Goal: Information Seeking & Learning: Learn about a topic

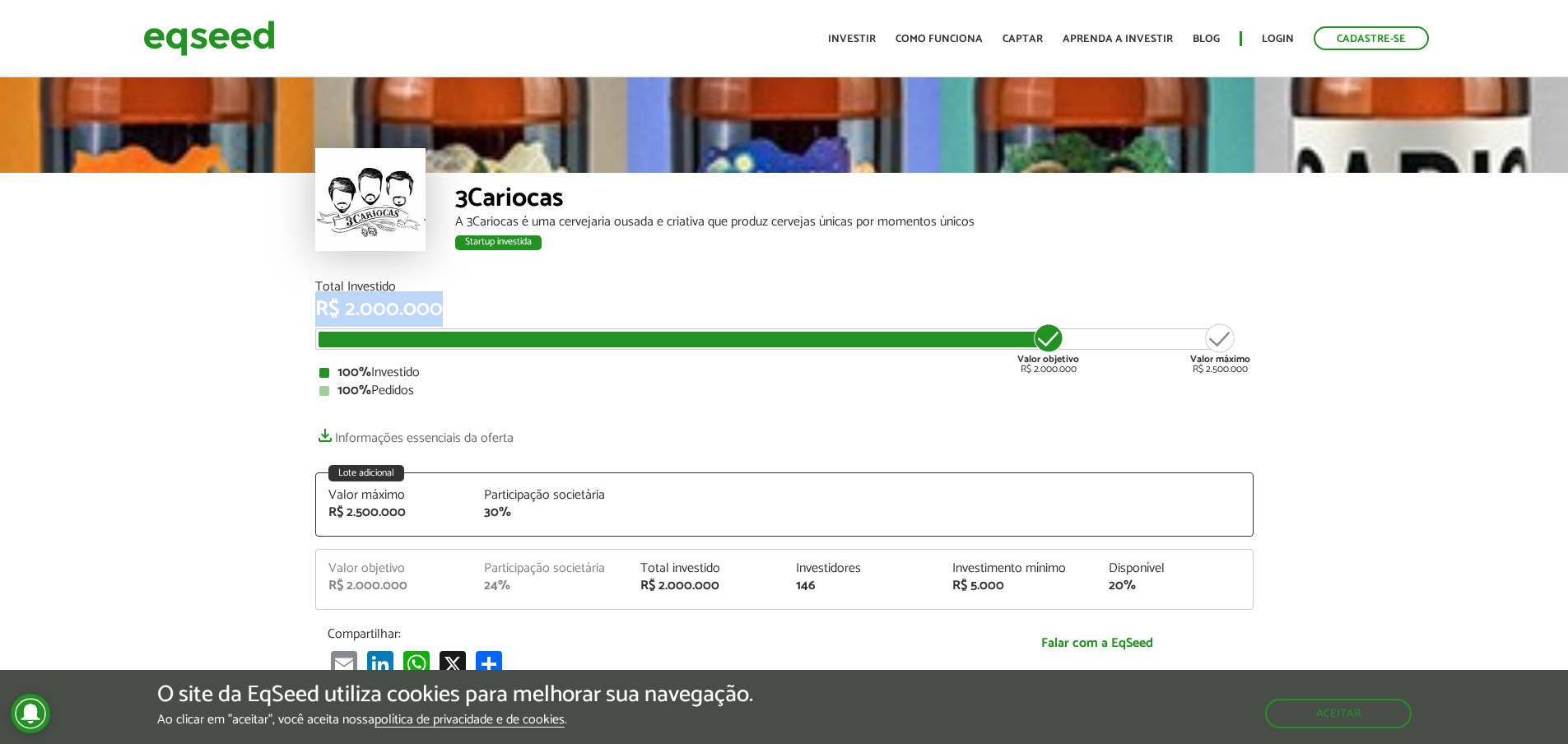
click at [312, 301] on div "Total Investido R$ 2.000.000 Valor objetivo R$ 2.000.000 Valor máximo R$ 2.500.…" at bounding box center [784, 487] width 963 height 414
drag, startPoint x: 312, startPoint y: 302, endPoint x: 403, endPoint y: 311, distance: 91.4
click at [403, 311] on div "Total Investido R$ 2.000.000 Valor objetivo R$ 2.000.000 Valor máximo R$ 2.500.…" at bounding box center [784, 487] width 963 height 414
click at [403, 311] on div "R$ 2.000.000" at bounding box center [784, 310] width 938 height 22
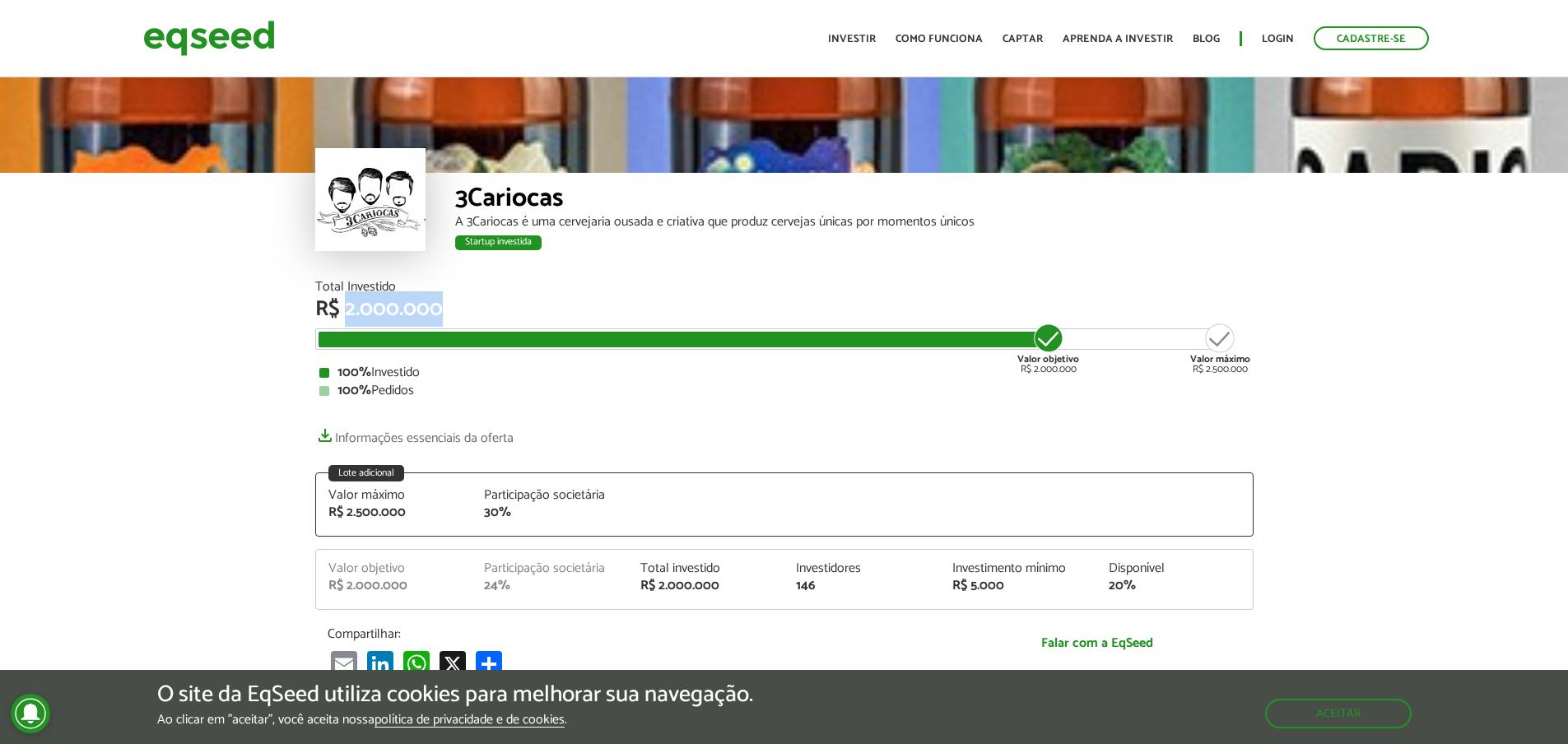
click at [403, 311] on div "R$ 2.000.000" at bounding box center [784, 310] width 938 height 22
click at [365, 318] on div "R$ 2.000.000" at bounding box center [784, 310] width 938 height 22
drag, startPoint x: 315, startPoint y: 306, endPoint x: 361, endPoint y: 316, distance: 47.1
click at [361, 316] on div "R$ 2.000.000" at bounding box center [784, 310] width 938 height 22
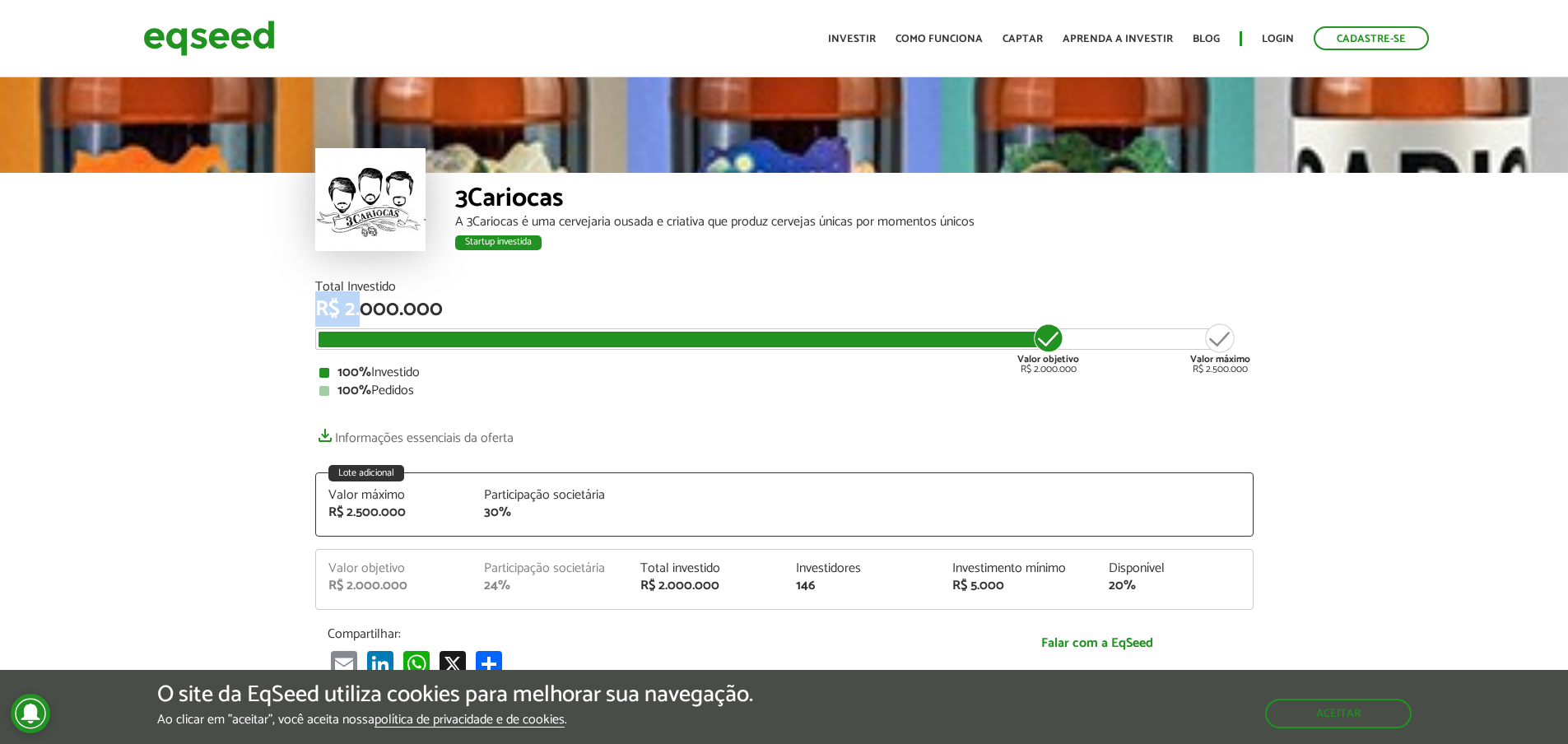
click at [361, 316] on div "R$ 2.000.000" at bounding box center [784, 310] width 938 height 22
drag, startPoint x: 354, startPoint y: 311, endPoint x: 342, endPoint y: 306, distance: 13.0
click at [342, 306] on div "R$ 2.000.000" at bounding box center [784, 310] width 938 height 22
drag, startPoint x: 363, startPoint y: 316, endPoint x: 370, endPoint y: 317, distance: 7.1
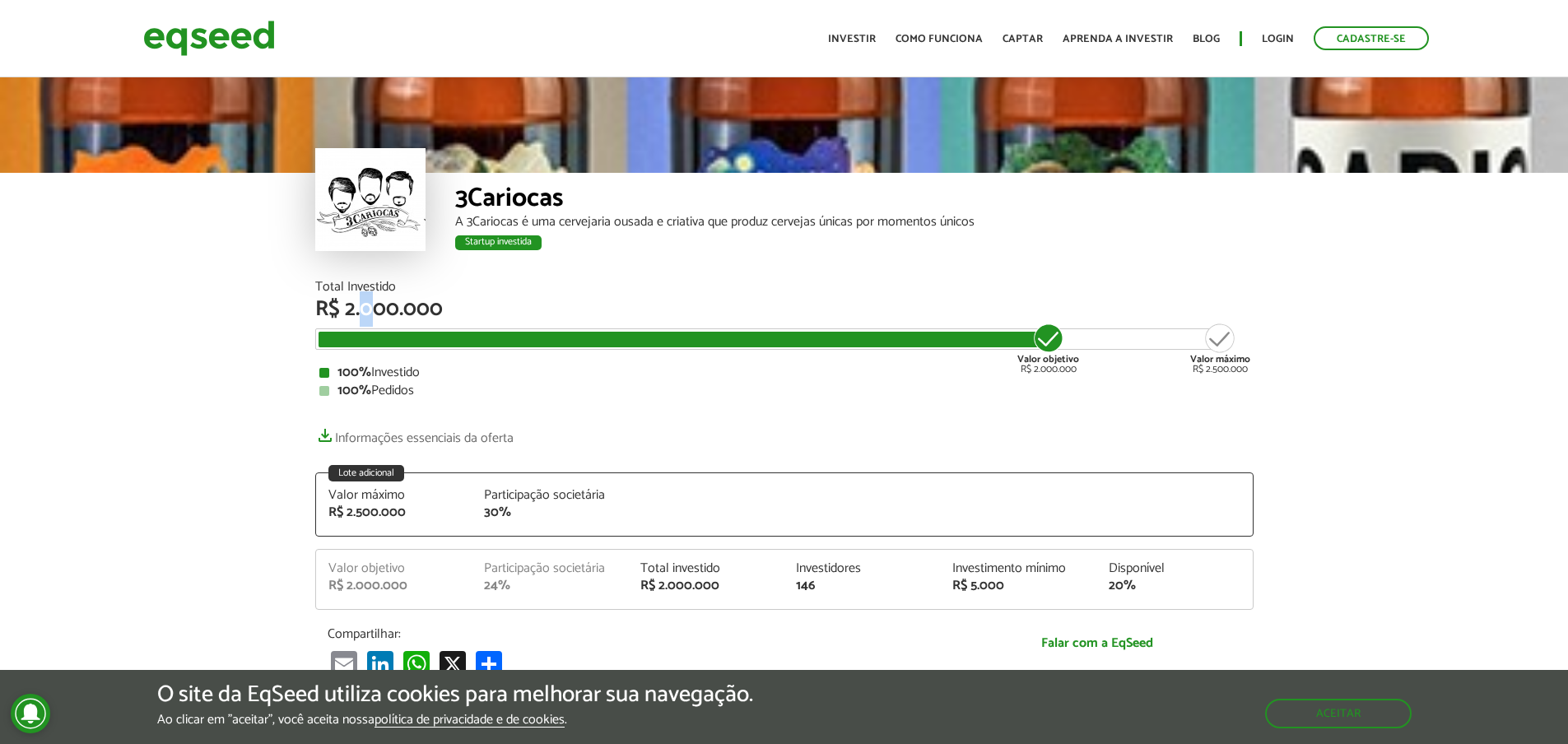
click at [370, 317] on div "R$ 2.000.000" at bounding box center [784, 310] width 938 height 22
click at [380, 315] on div "R$ 2.000.000" at bounding box center [784, 310] width 938 height 22
drag, startPoint x: 385, startPoint y: 314, endPoint x: 393, endPoint y: 316, distance: 8.2
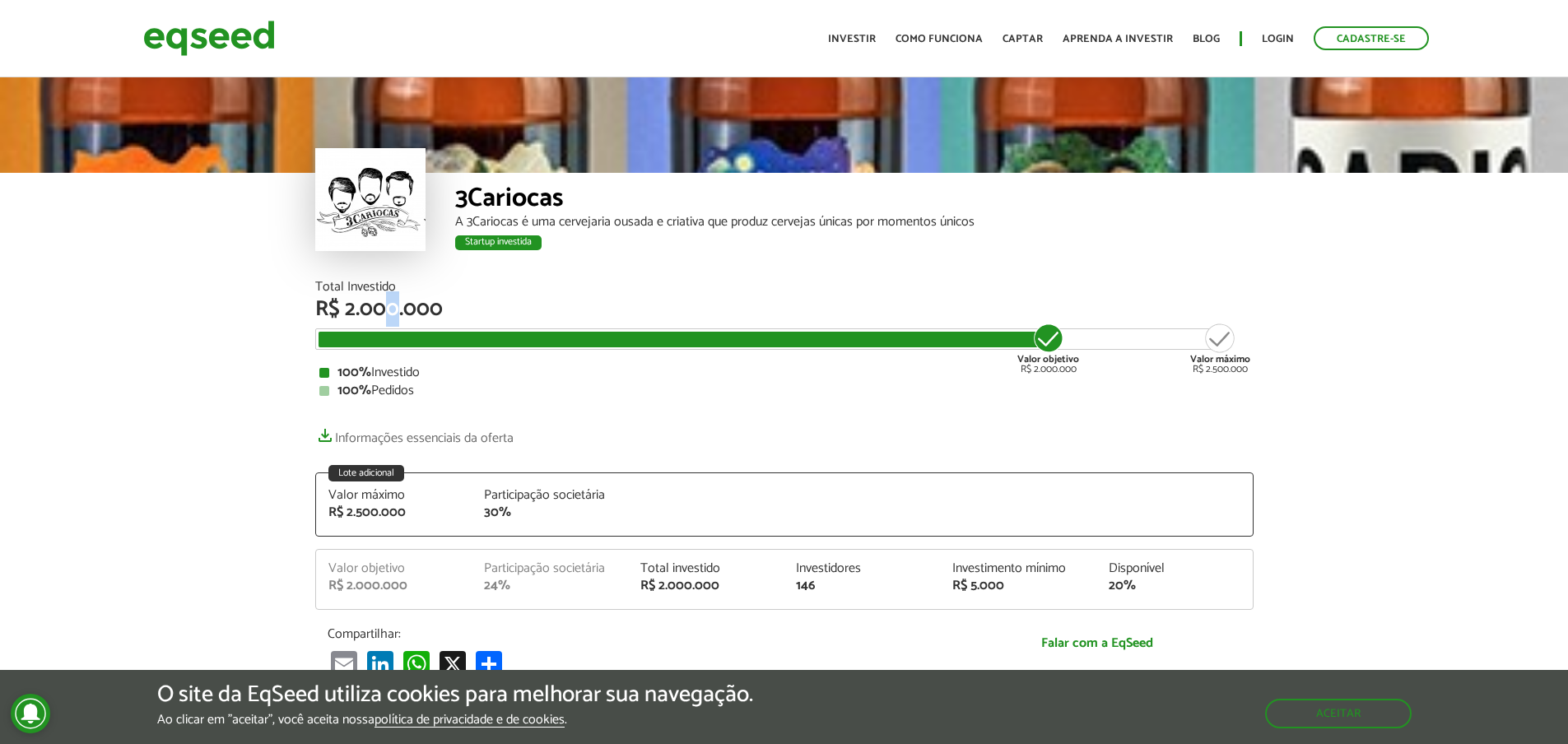
click at [393, 316] on div "R$ 2.000.000" at bounding box center [784, 310] width 938 height 22
drag, startPoint x: 404, startPoint y: 313, endPoint x: 416, endPoint y: 313, distance: 12.0
click at [416, 313] on div "R$ 2.000.000" at bounding box center [784, 310] width 938 height 22
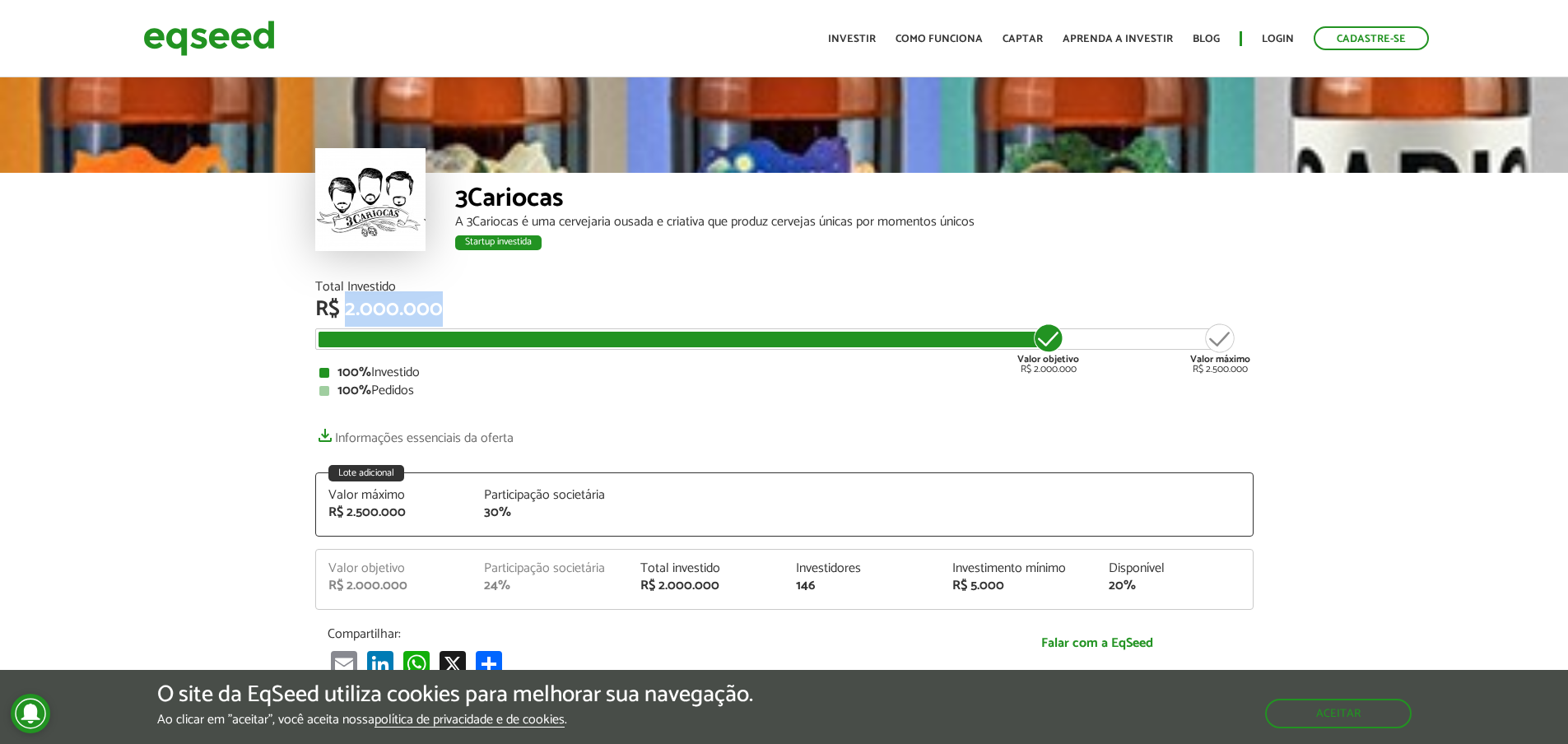
click at [421, 313] on div "R$ 2.000.000" at bounding box center [784, 310] width 938 height 22
drag, startPoint x: 440, startPoint y: 311, endPoint x: 314, endPoint y: 290, distance: 127.7
click at [314, 290] on div "Total Investido R$ 2.000.000 Valor objetivo R$ 2.000.000 Valor máximo R$ 2.500.…" at bounding box center [784, 487] width 963 height 414
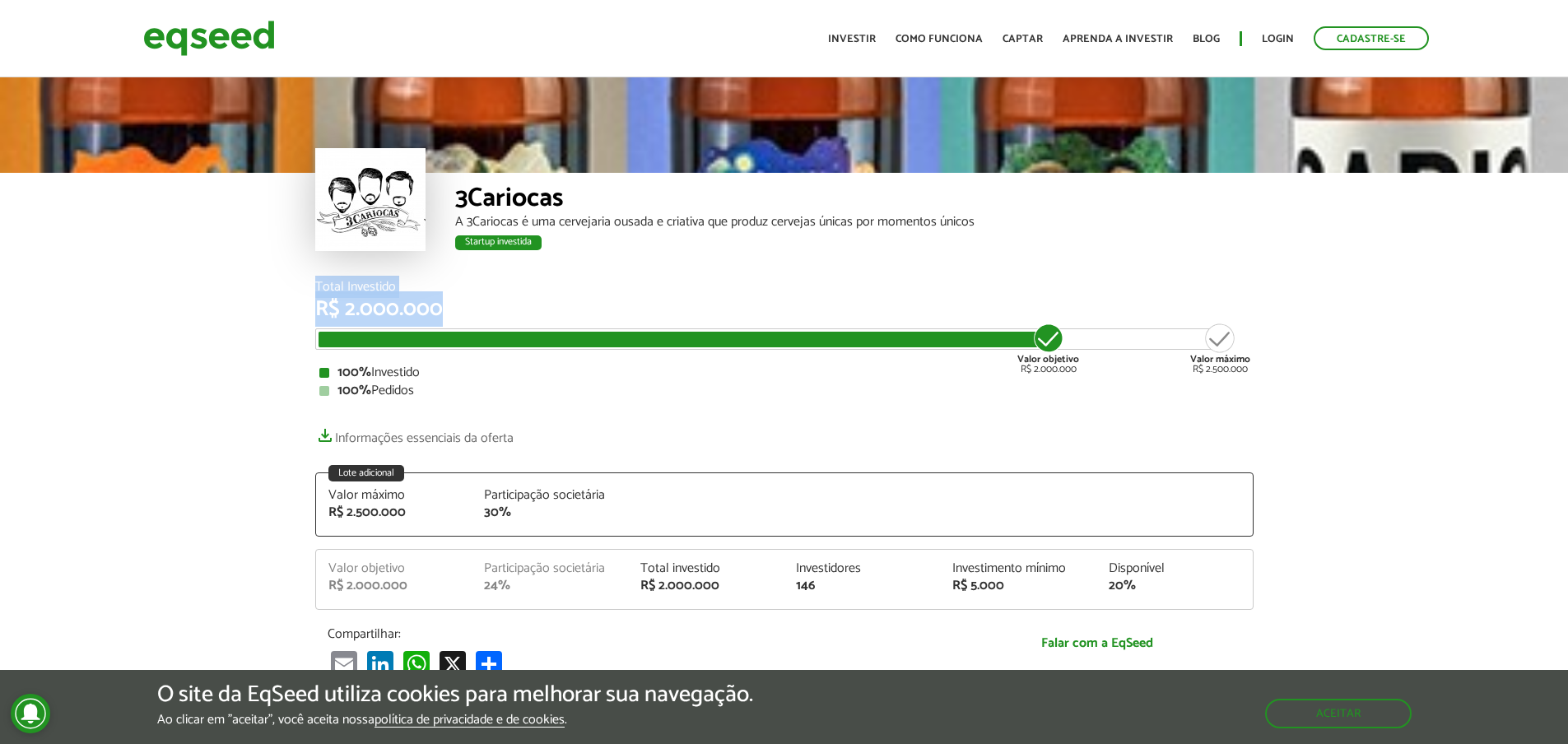
drag, startPoint x: 314, startPoint y: 290, endPoint x: 427, endPoint y: 310, distance: 114.8
click at [427, 310] on div "Total Investido R$ 2.000.000 Valor objetivo R$ 2.000.000 Valor máximo R$ 2.500.…" at bounding box center [784, 487] width 963 height 414
click at [427, 310] on div "R$ 2.000.000" at bounding box center [784, 310] width 938 height 22
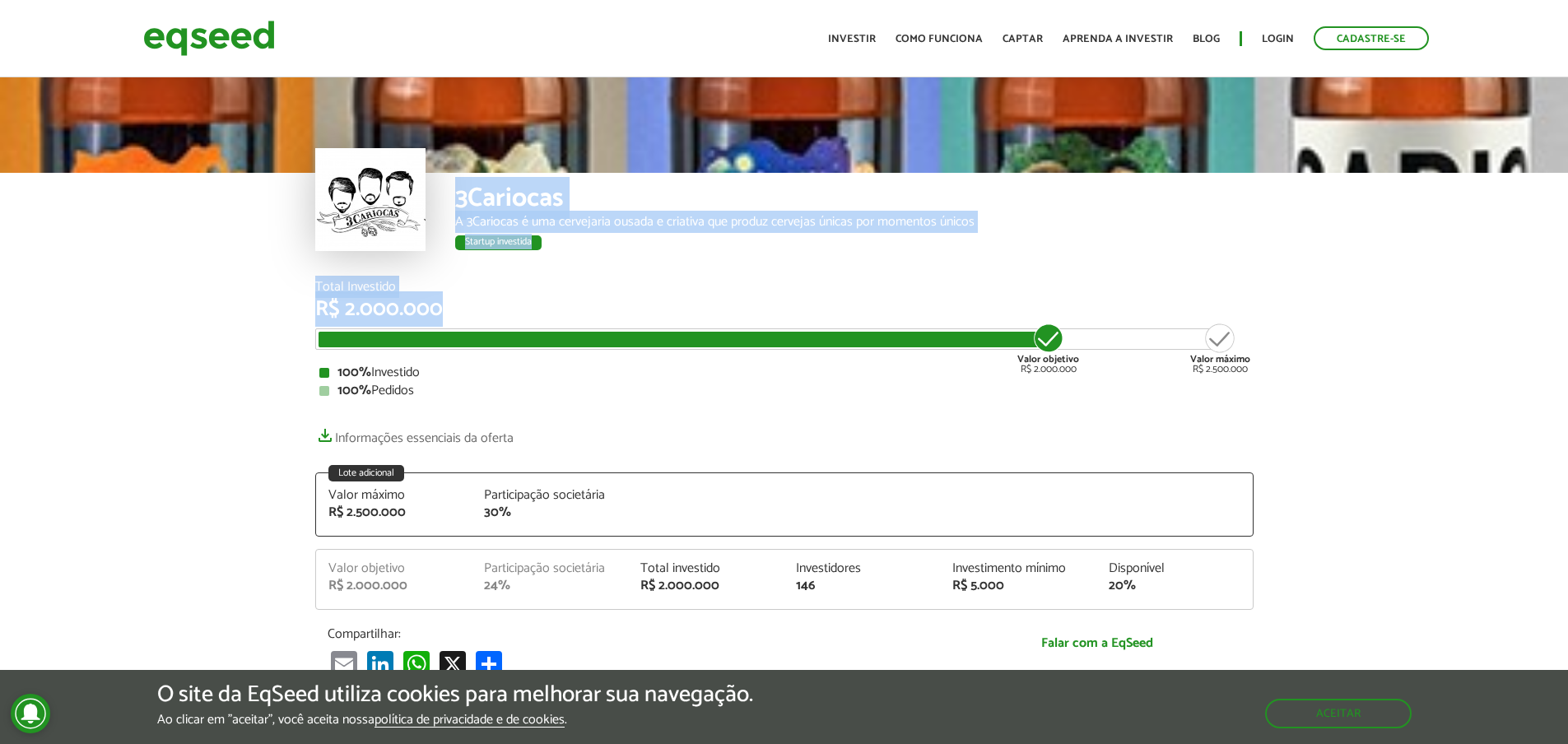
drag, startPoint x: 436, startPoint y: 311, endPoint x: 450, endPoint y: 207, distance: 104.9
click at [450, 207] on article "3Cariocas A 3Cariocas é uma cervejaria ousada e criativa que produz cervejas ún…" at bounding box center [784, 665] width 1568 height 1181
click at [450, 207] on div "3Cariocas A 3Cariocas é uma cervejaria ousada e criativa que produz cervejas ún…" at bounding box center [784, 226] width 938 height 108
drag, startPoint x: 450, startPoint y: 207, endPoint x: 500, endPoint y: 307, distance: 111.8
click at [500, 307] on article "3Cariocas A 3Cariocas é uma cervejaria ousada e criativa que produz cervejas ún…" at bounding box center [784, 665] width 1568 height 1181
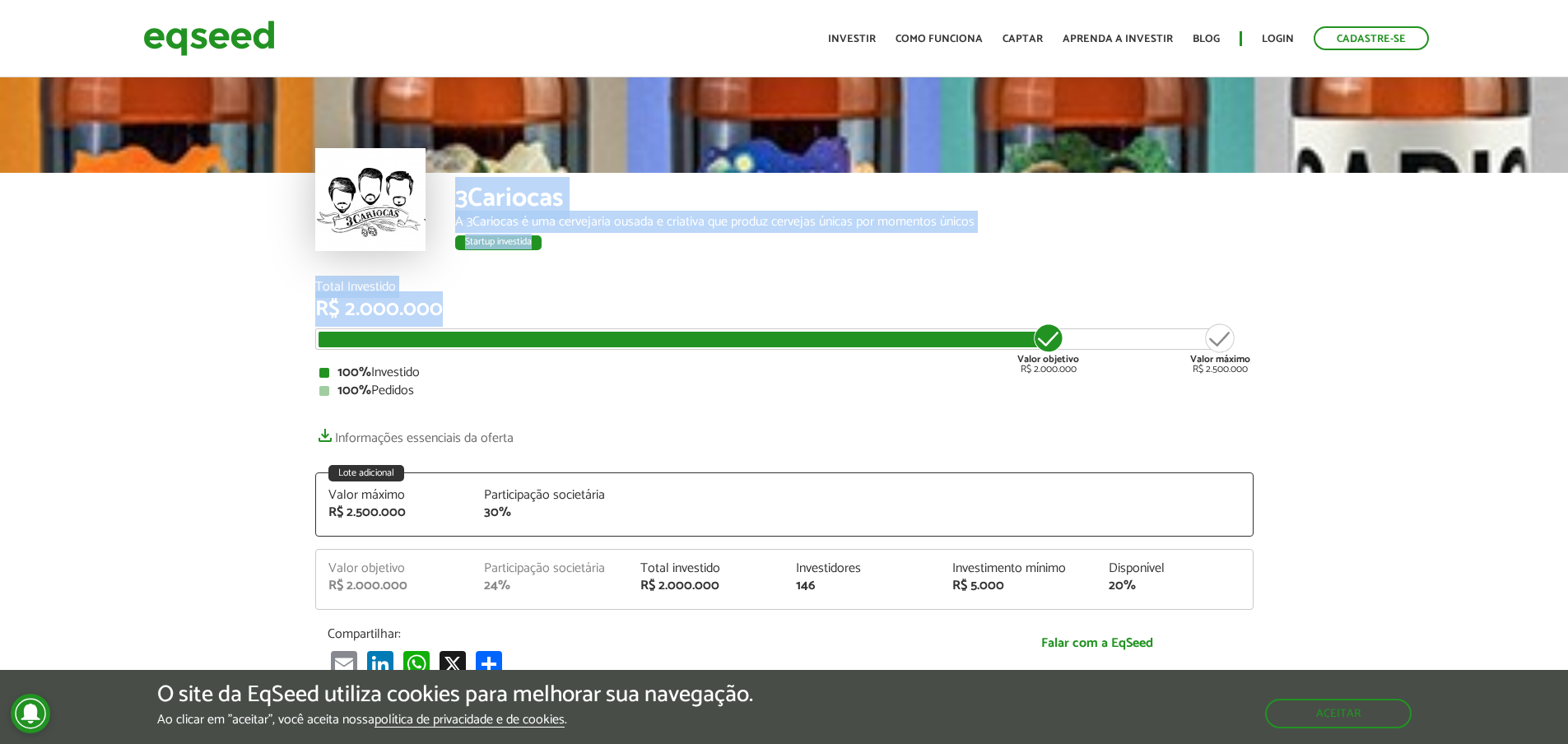
click at [500, 307] on div "R$ 2.000.000" at bounding box center [784, 310] width 938 height 22
drag, startPoint x: 500, startPoint y: 307, endPoint x: 455, endPoint y: 196, distance: 119.8
click at [455, 196] on article "3Cariocas A 3Cariocas é uma cervejaria ousada e criativa que produz cervejas ún…" at bounding box center [784, 665] width 1568 height 1181
click at [455, 196] on div "3Cariocas" at bounding box center [854, 200] width 799 height 30
drag, startPoint x: 455, startPoint y: 196, endPoint x: 509, endPoint y: 311, distance: 127.0
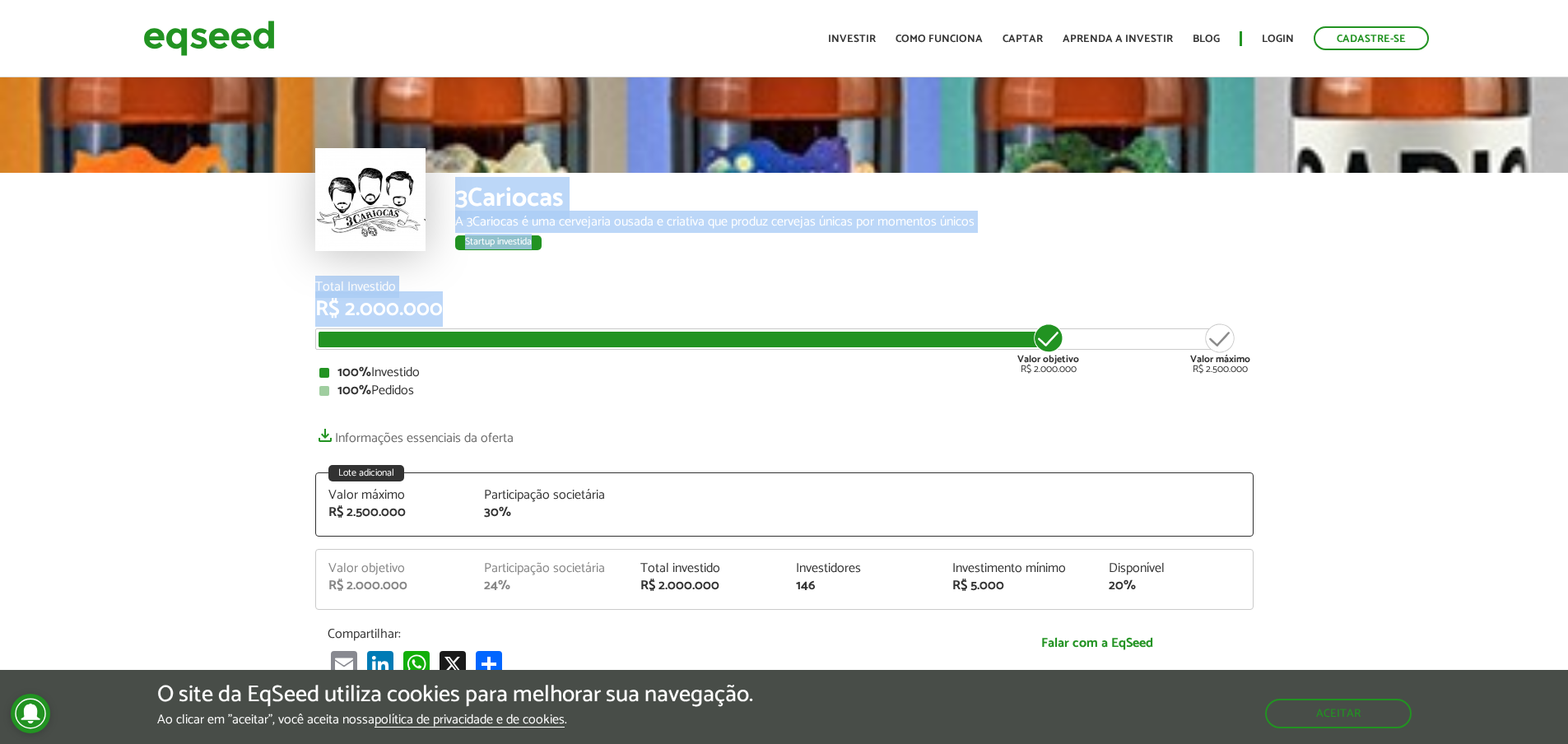
click at [509, 311] on article "3Cariocas A 3Cariocas é uma cervejaria ousada e criativa que produz cervejas ún…" at bounding box center [784, 665] width 1568 height 1181
click at [509, 311] on div "R$ 2.000.000" at bounding box center [784, 310] width 938 height 22
drag, startPoint x: 509, startPoint y: 311, endPoint x: 444, endPoint y: 206, distance: 123.5
click at [444, 206] on article "3Cariocas A 3Cariocas é uma cervejaria ousada e criativa que produz cervejas ún…" at bounding box center [784, 665] width 1568 height 1181
click at [444, 206] on div "3Cariocas A 3Cariocas é uma cervejaria ousada e criativa que produz cervejas ún…" at bounding box center [784, 226] width 938 height 108
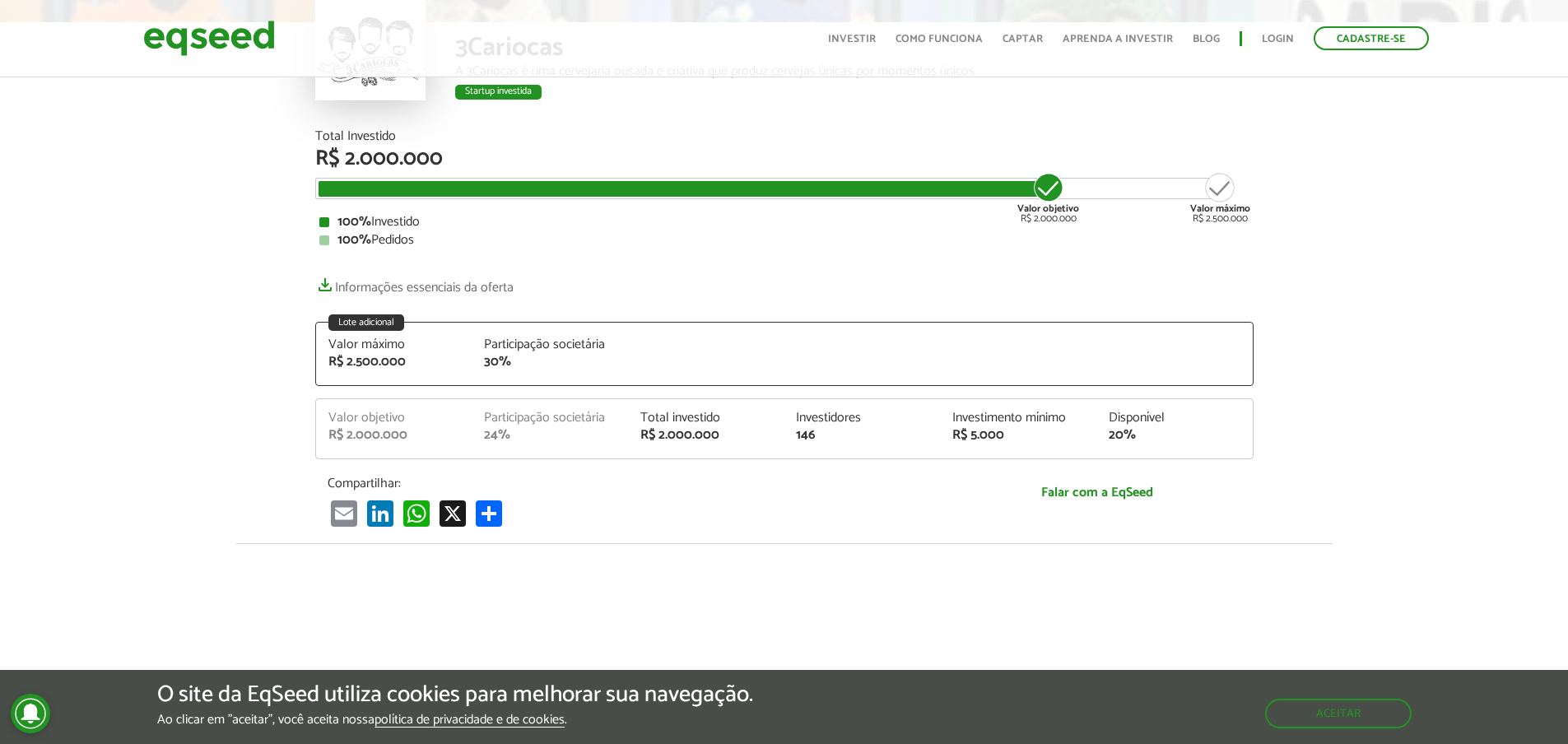
scroll to position [165, 0]
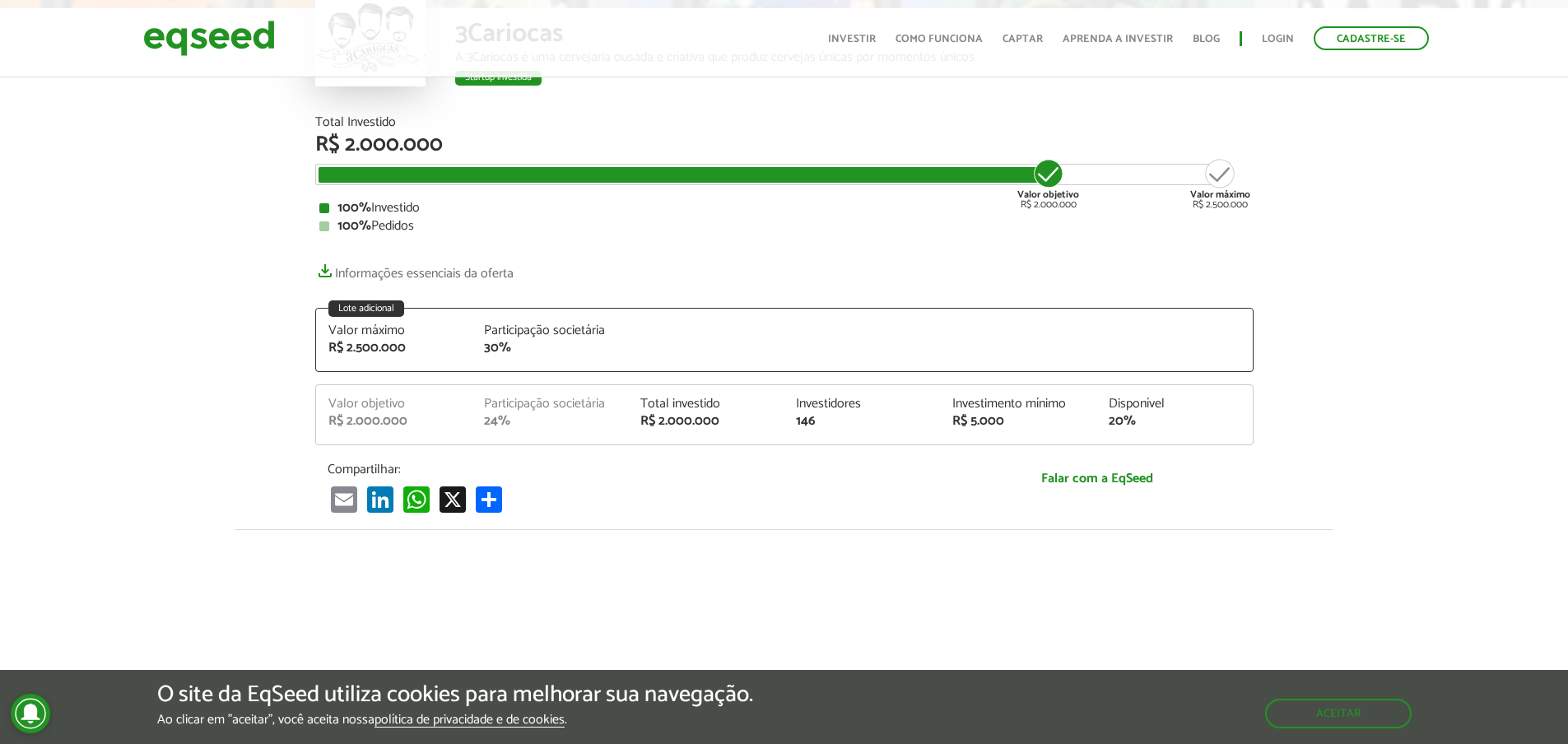
click at [569, 422] on div "24%" at bounding box center [550, 421] width 131 height 13
click at [528, 386] on div "Valor objetivo R$ 2.000.000 Participação societária 24% Total investido R$ 2.00…" at bounding box center [784, 415] width 938 height 61
click at [537, 401] on div "Participação societária" at bounding box center [550, 404] width 131 height 13
drag, startPoint x: 331, startPoint y: 319, endPoint x: 572, endPoint y: 353, distance: 243.4
click at [572, 353] on div "Lote adicional Valor máximo R$ 2.500.000 Participação societária 30%" at bounding box center [784, 340] width 938 height 65
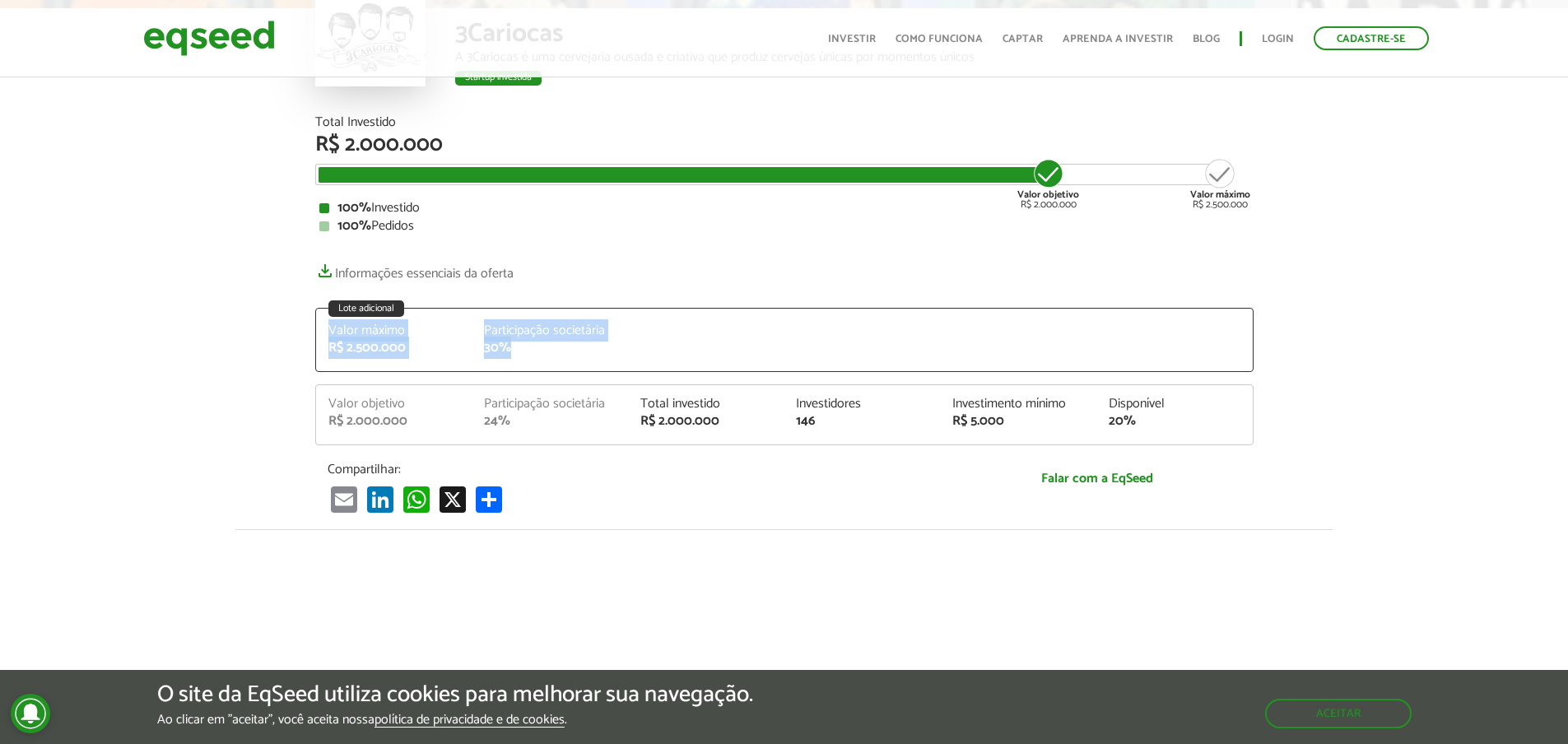
click at [572, 353] on div "30%" at bounding box center [550, 348] width 131 height 13
drag, startPoint x: 572, startPoint y: 353, endPoint x: 304, endPoint y: 318, distance: 270.3
click at [304, 318] on div "Total Investido R$ 2.000.000 Valor objetivo R$ 2.000.000 Valor máximo R$ 2.500.…" at bounding box center [784, 322] width 963 height 414
drag, startPoint x: 308, startPoint y: 322, endPoint x: 535, endPoint y: 357, distance: 229.7
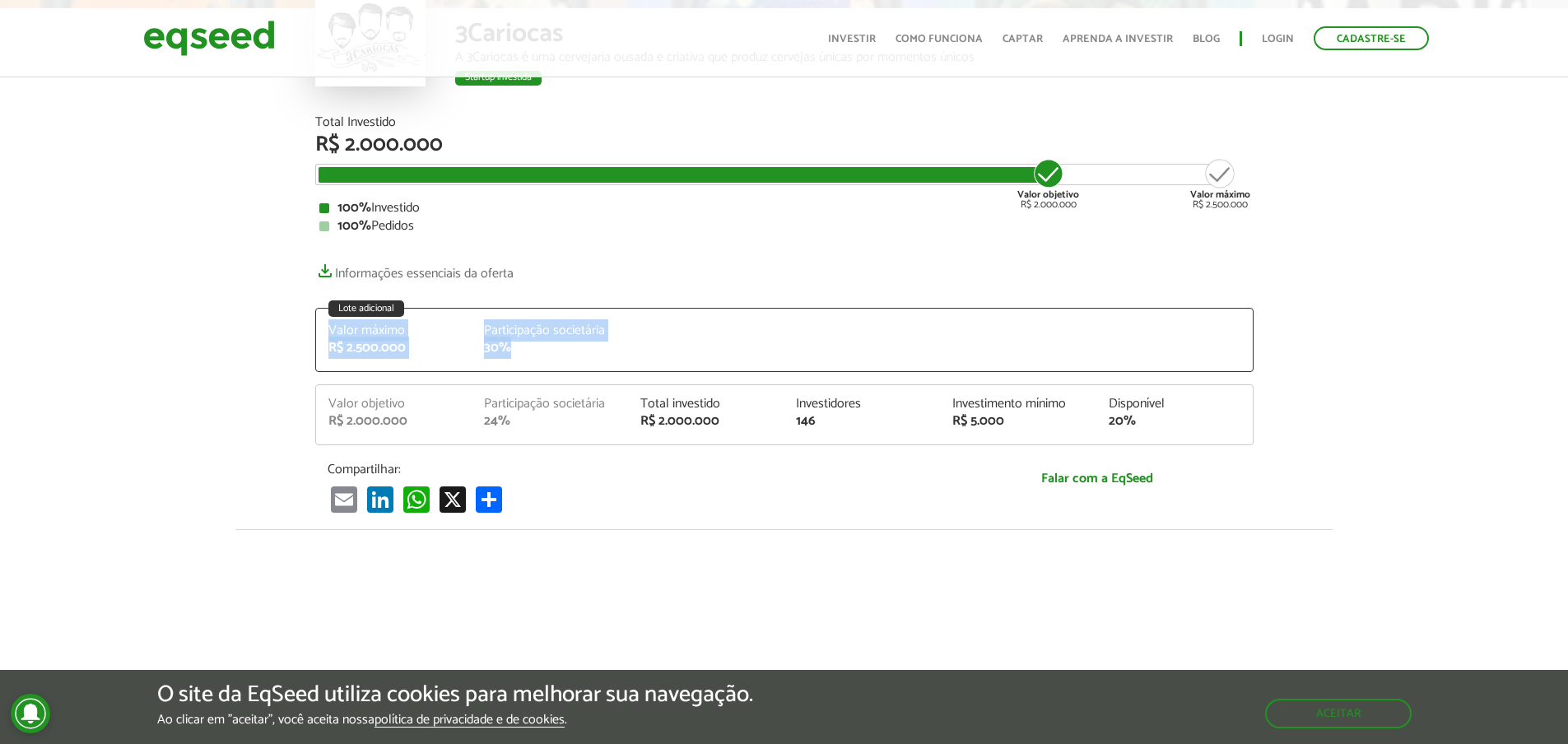
click at [535, 357] on div "Total Investido R$ 2.000.000 Valor objetivo R$ 2.000.000 Valor máximo R$ 2.500.…" at bounding box center [784, 322] width 963 height 414
click at [535, 357] on div "Valor máximo R$ 2.500.000 Participação societária 30%" at bounding box center [784, 348] width 937 height 47
drag, startPoint x: 535, startPoint y: 357, endPoint x: 339, endPoint y: 324, distance: 198.8
click at [339, 324] on div "Valor máximo R$ 2.500.000 Participação societária 30%" at bounding box center [784, 348] width 937 height 47
click at [339, 324] on div "Valor máximo" at bounding box center [394, 330] width 131 height 13
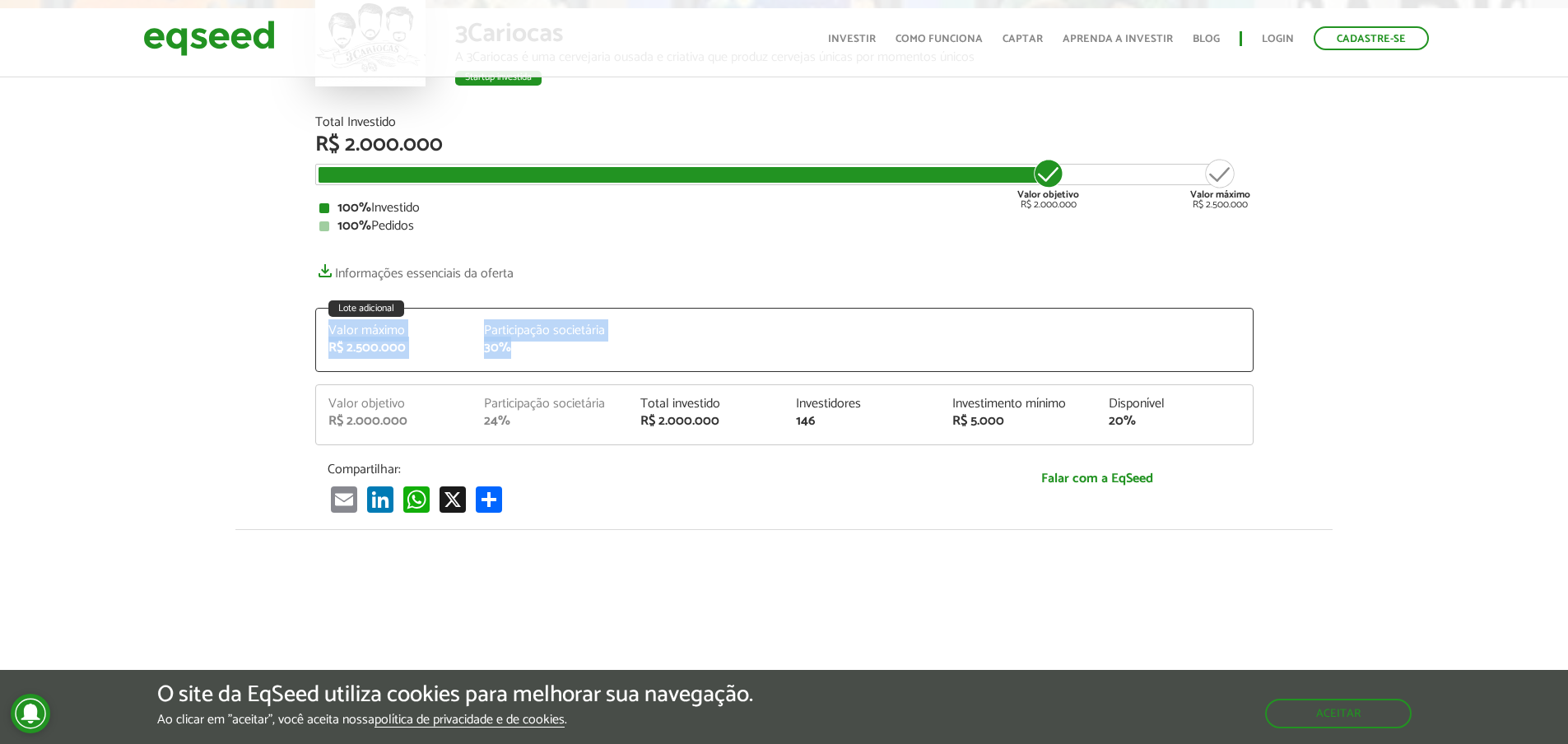
drag, startPoint x: 368, startPoint y: 342, endPoint x: 554, endPoint y: 345, distance: 186.0
click at [554, 345] on div "Total Investido R$ 2.000.000 Valor objetivo R$ 2.000.000 Valor máximo R$ 2.500.…" at bounding box center [784, 322] width 963 height 414
click at [554, 345] on div "30%" at bounding box center [550, 348] width 131 height 13
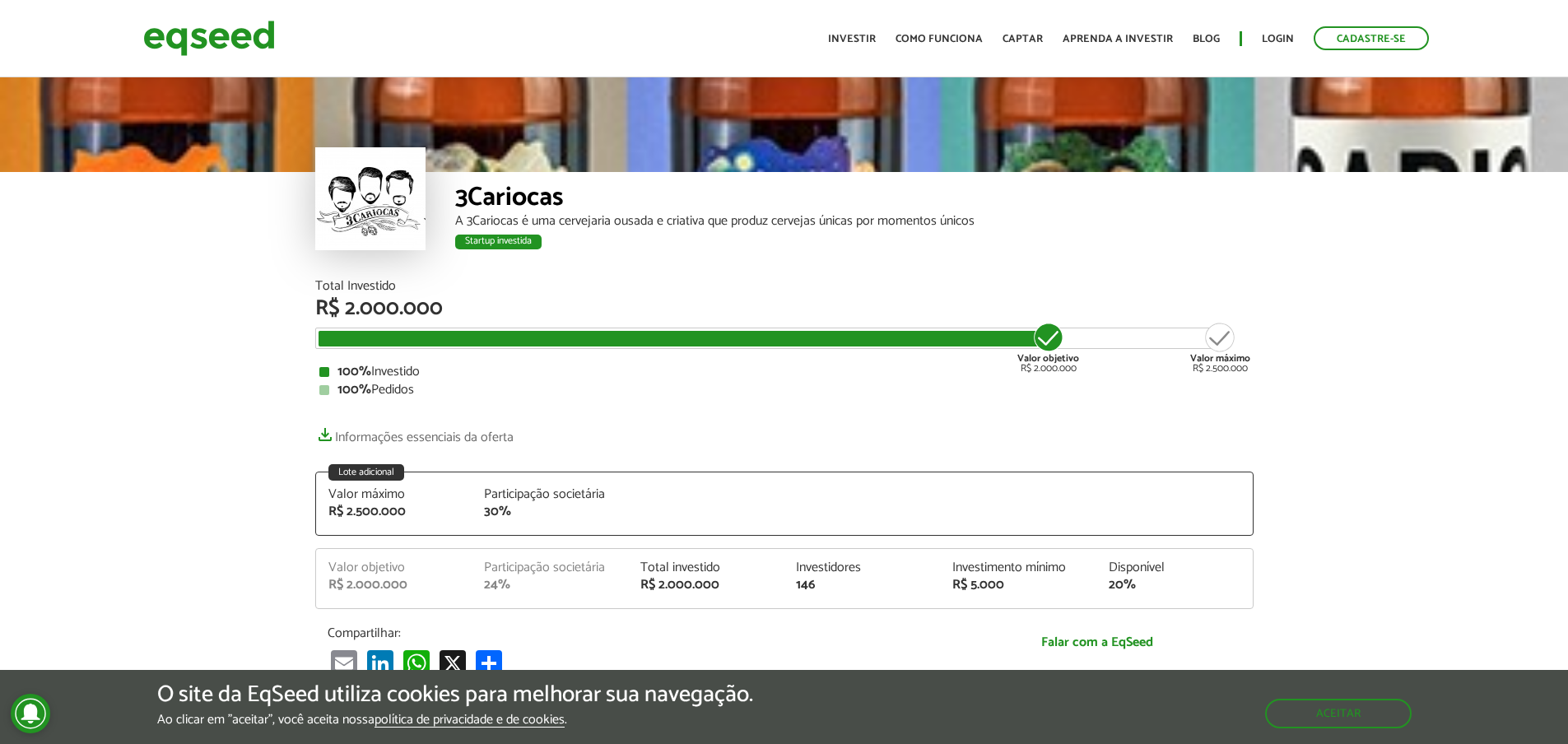
scroll to position [0, 0]
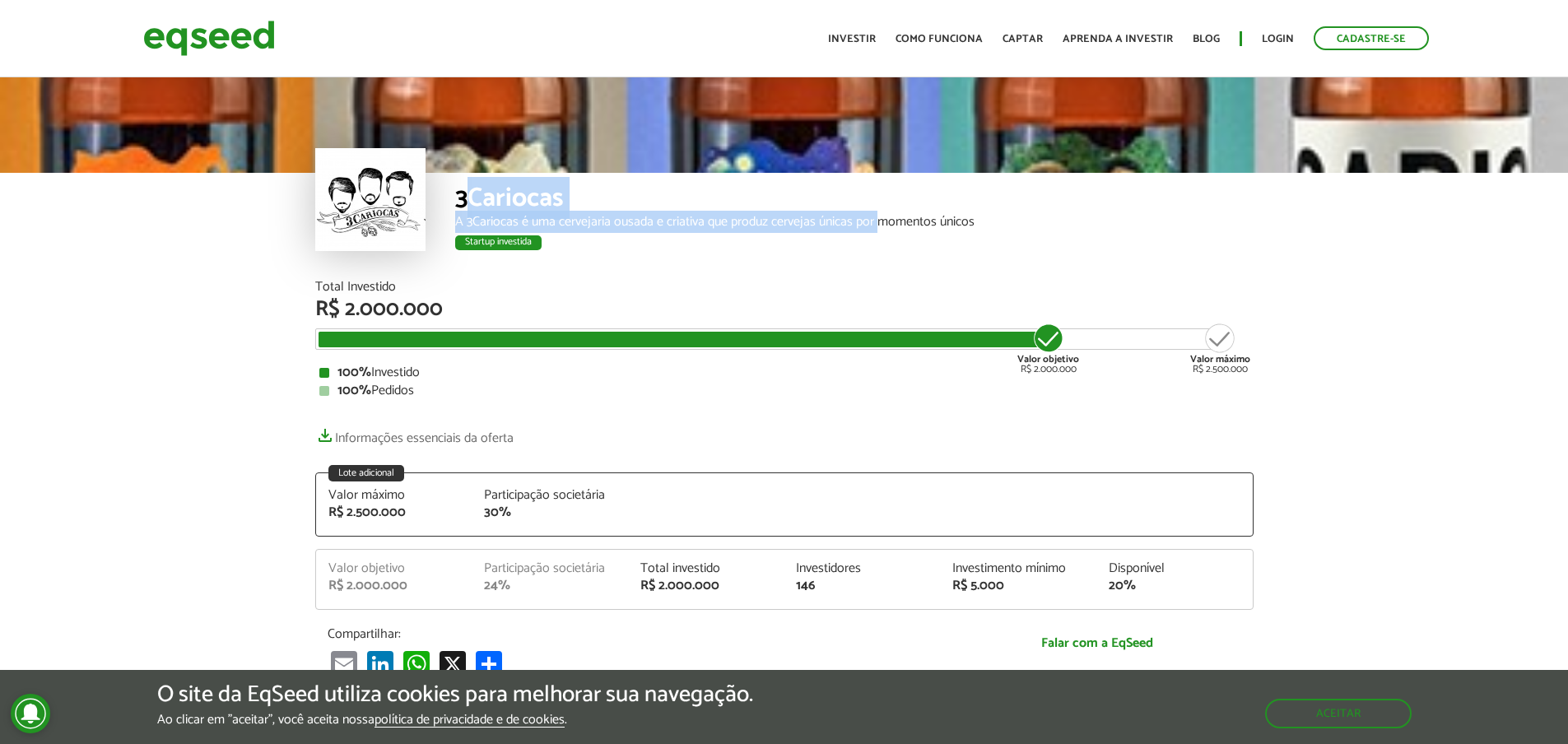
drag, startPoint x: 476, startPoint y: 200, endPoint x: 878, endPoint y: 217, distance: 402.4
click at [878, 217] on div "3Cariocas A 3Cariocas é uma cervejaria ousada e criativa que produz cervejas ún…" at bounding box center [854, 226] width 799 height 108
click at [877, 217] on div "A 3Cariocas é uma cervejaria ousada e criativa que produz cervejas únicas por m…" at bounding box center [854, 222] width 799 height 13
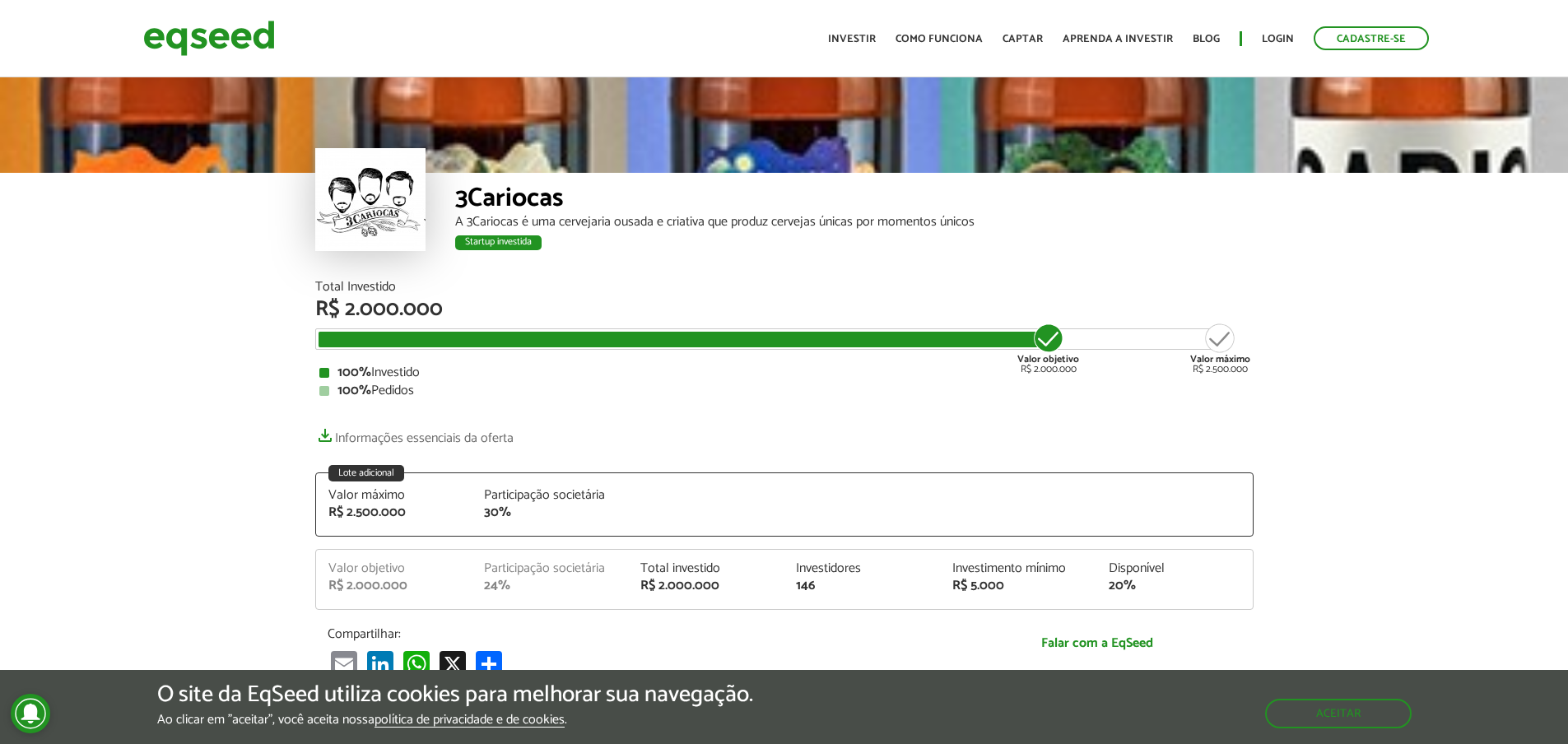
click at [905, 272] on div "3Cariocas A 3Cariocas é uma cervejaria ousada e criativa que produz cervejas ún…" at bounding box center [854, 226] width 799 height 108
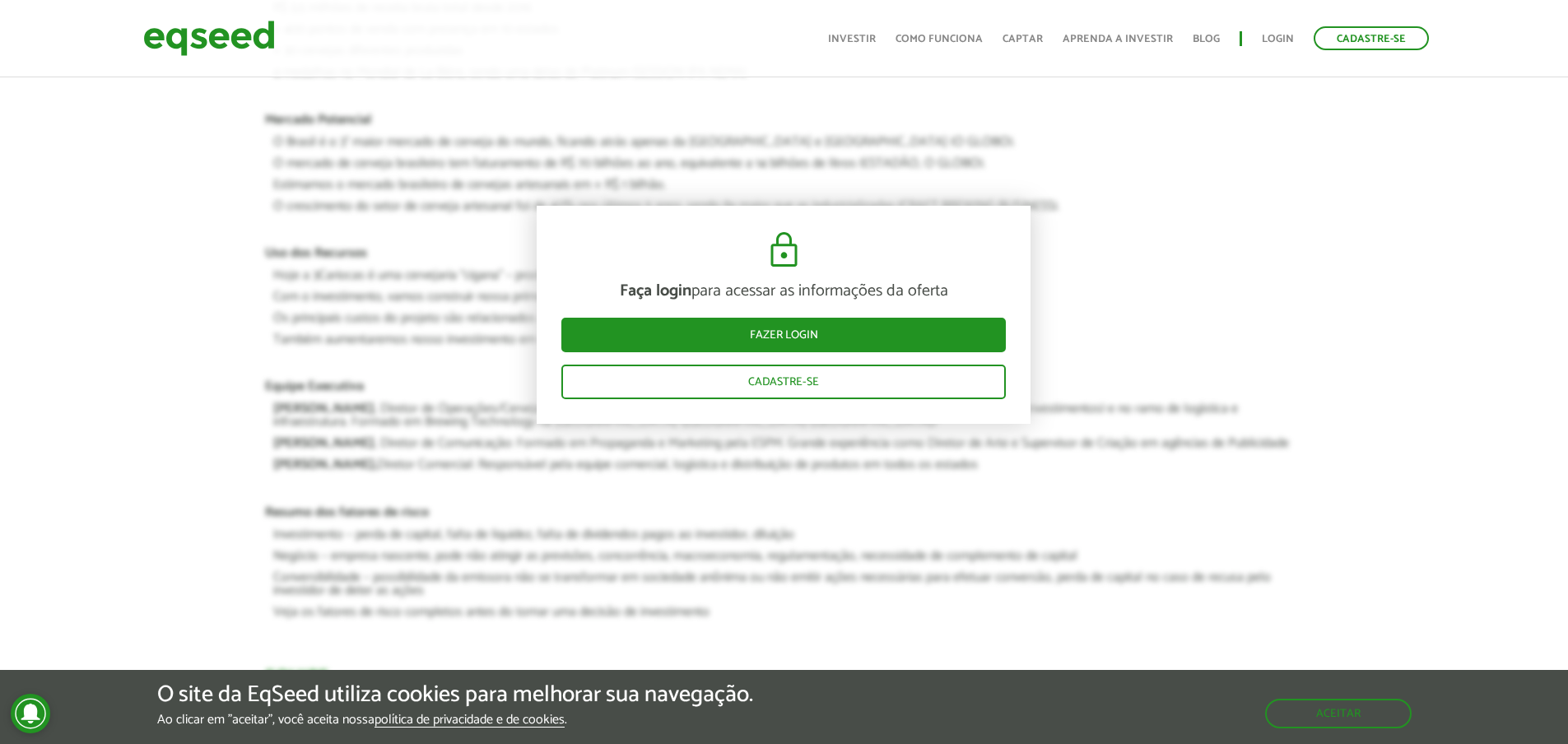
scroll to position [3046, 0]
